Goal: Go to known website: Access a specific website the user already knows

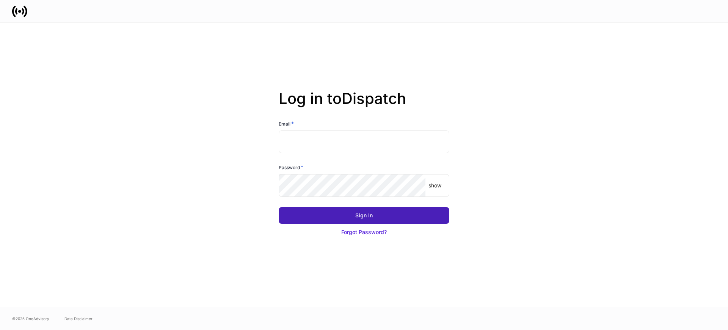
click at [364, 216] on div "Sign In" at bounding box center [363, 216] width 17 height 8
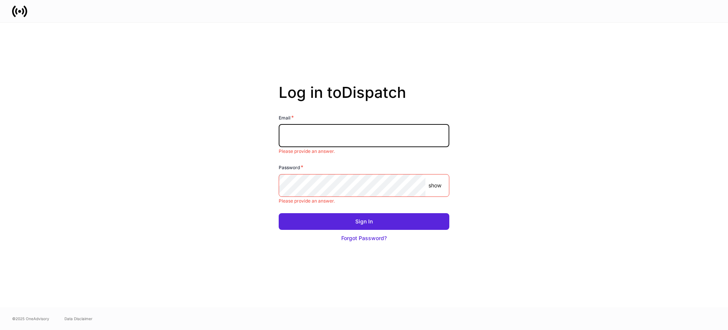
click at [75, 319] on link "Data Disclaimer" at bounding box center [78, 319] width 28 height 6
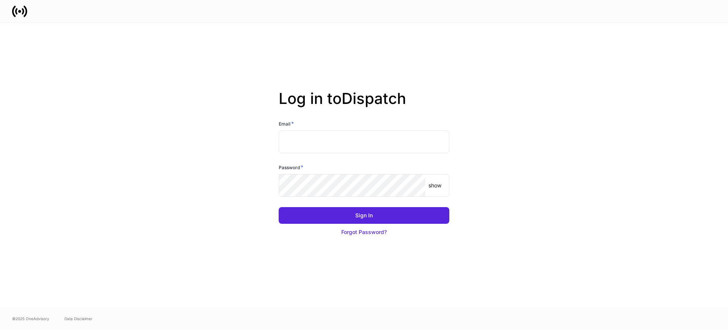
click at [75, 319] on link "Data Disclaimer" at bounding box center [78, 319] width 28 height 6
